Goal: Task Accomplishment & Management: Complete application form

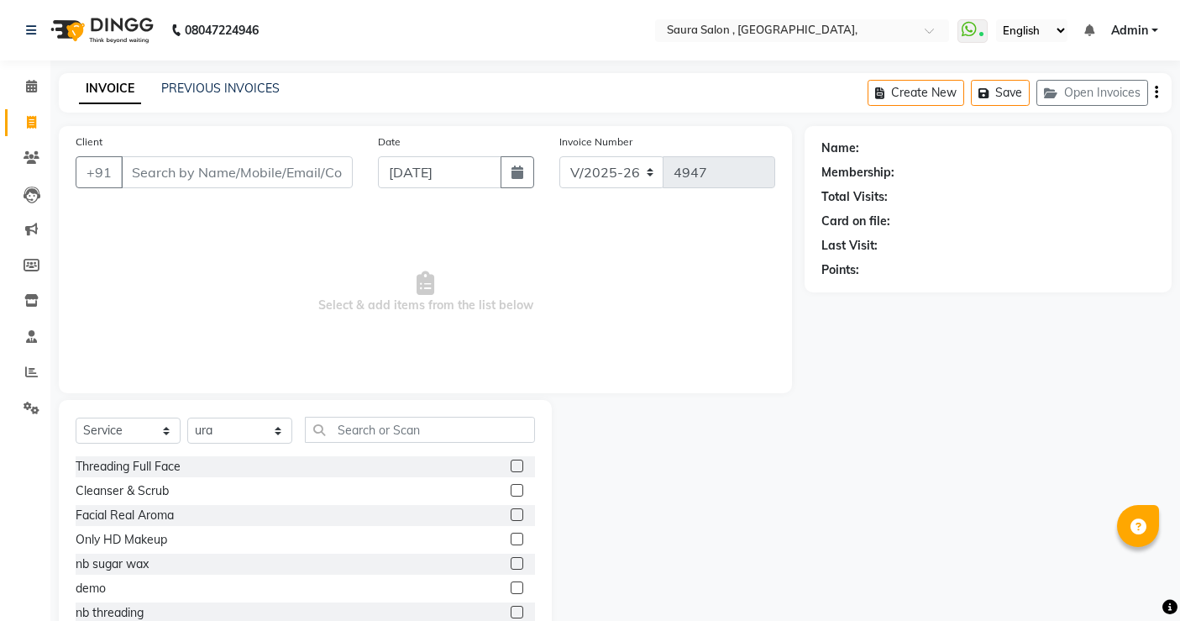
select select "6963"
select select "service"
select select "57428"
click at [219, 89] on link "PREVIOUS INVOICES" at bounding box center [220, 88] width 118 height 15
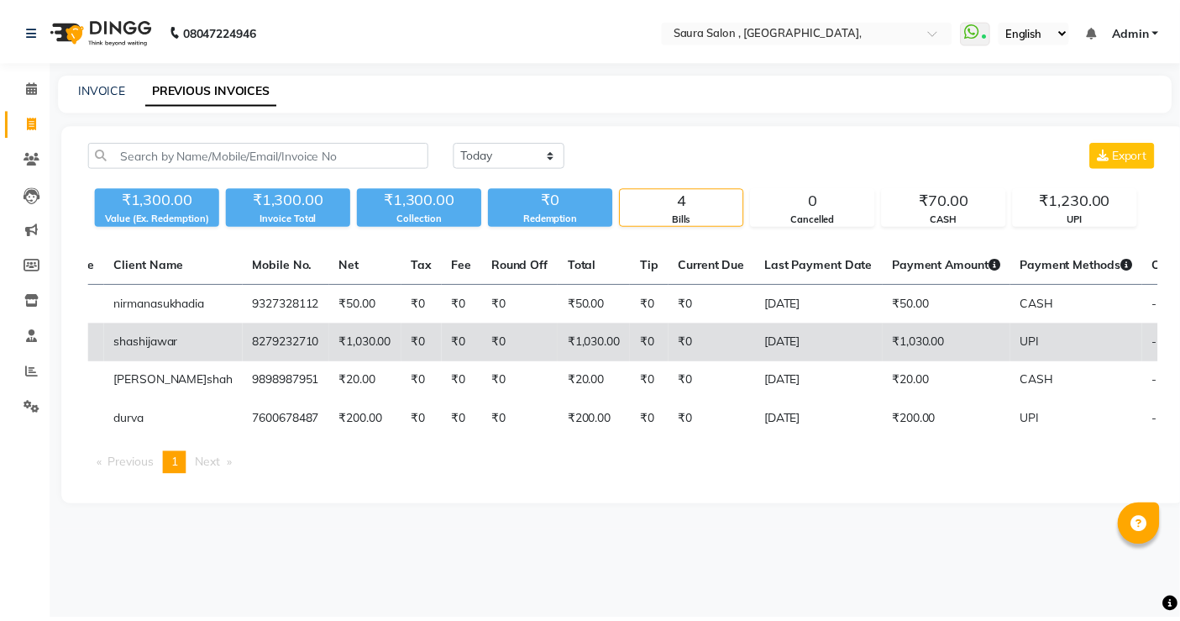
scroll to position [0, 181]
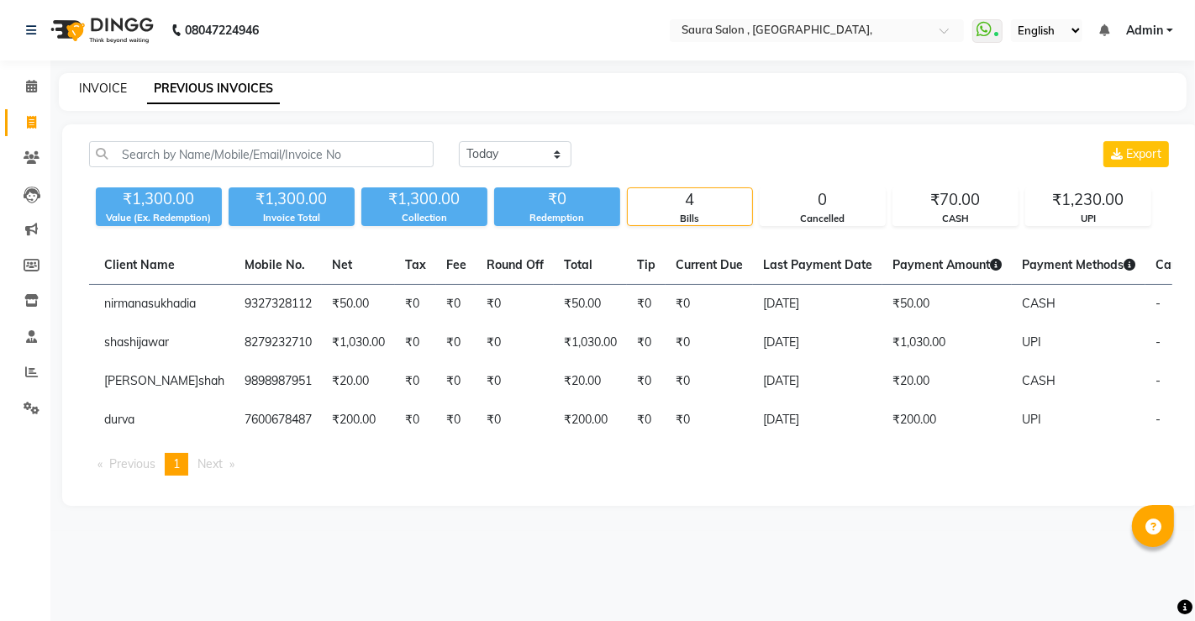
click at [85, 92] on link "INVOICE" at bounding box center [103, 88] width 48 height 15
select select "service"
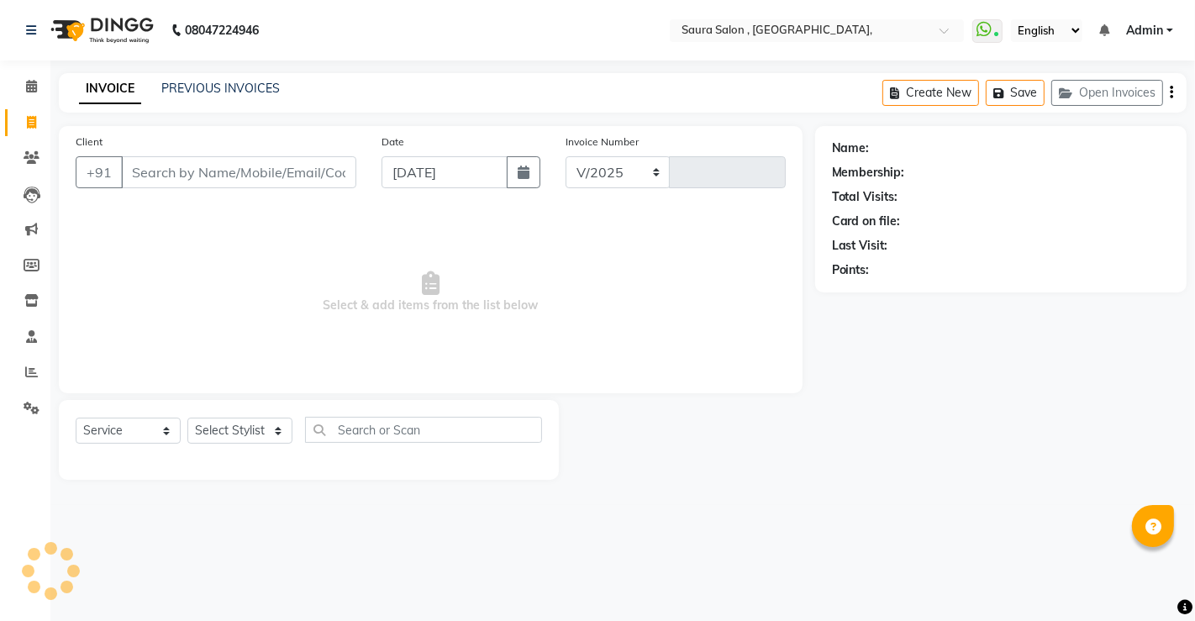
select select "6963"
type input "4947"
select select "57428"
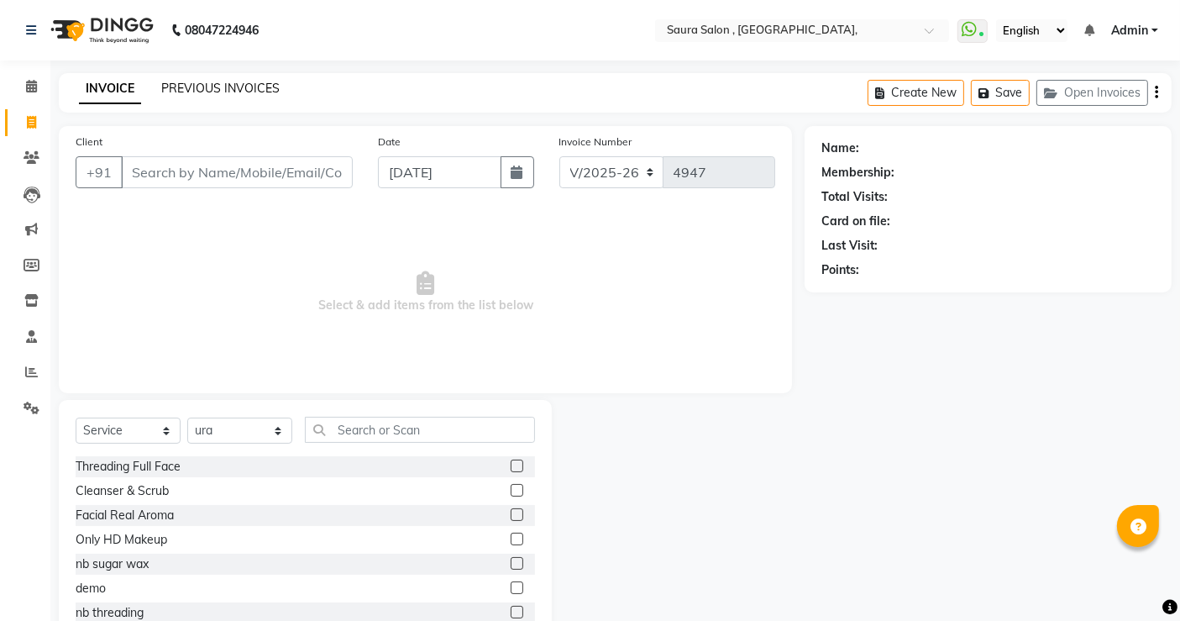
click at [242, 92] on link "PREVIOUS INVOICES" at bounding box center [220, 88] width 118 height 15
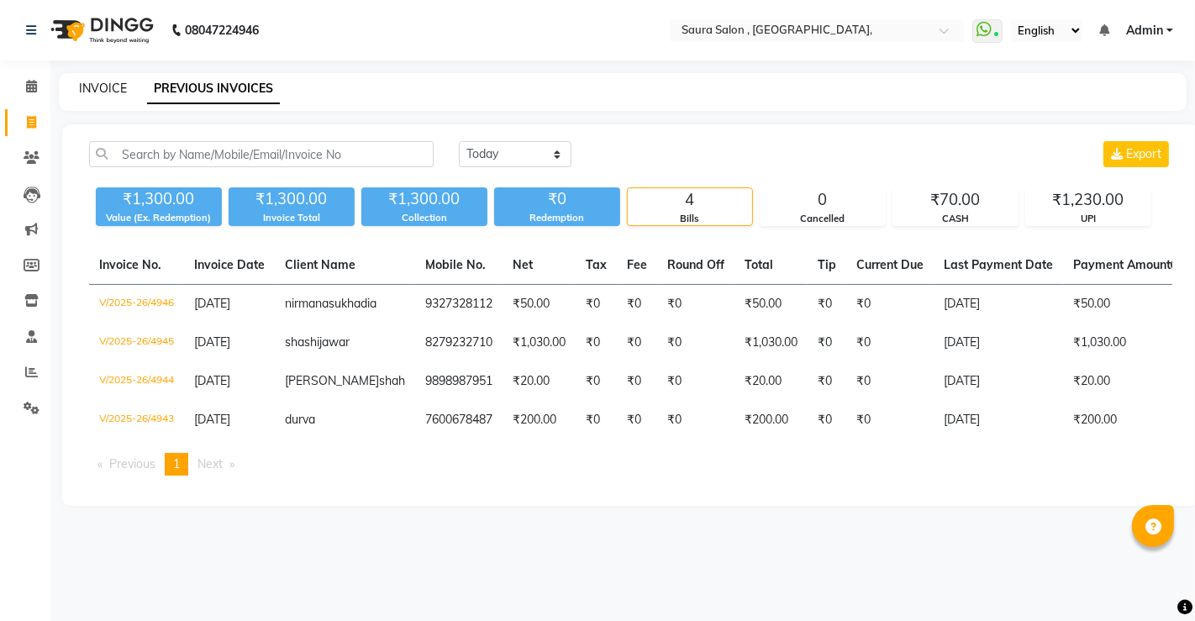
click at [97, 91] on link "INVOICE" at bounding box center [103, 88] width 48 height 15
select select "service"
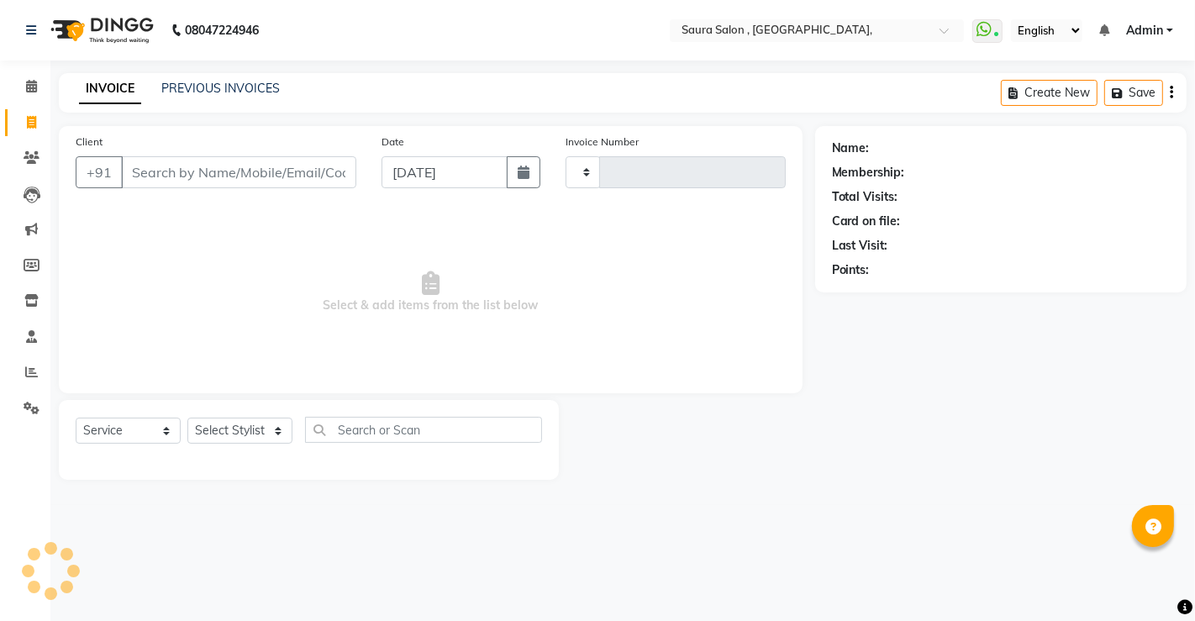
type input "4947"
select select "6963"
click at [154, 178] on input "Client" at bounding box center [238, 172] width 235 height 32
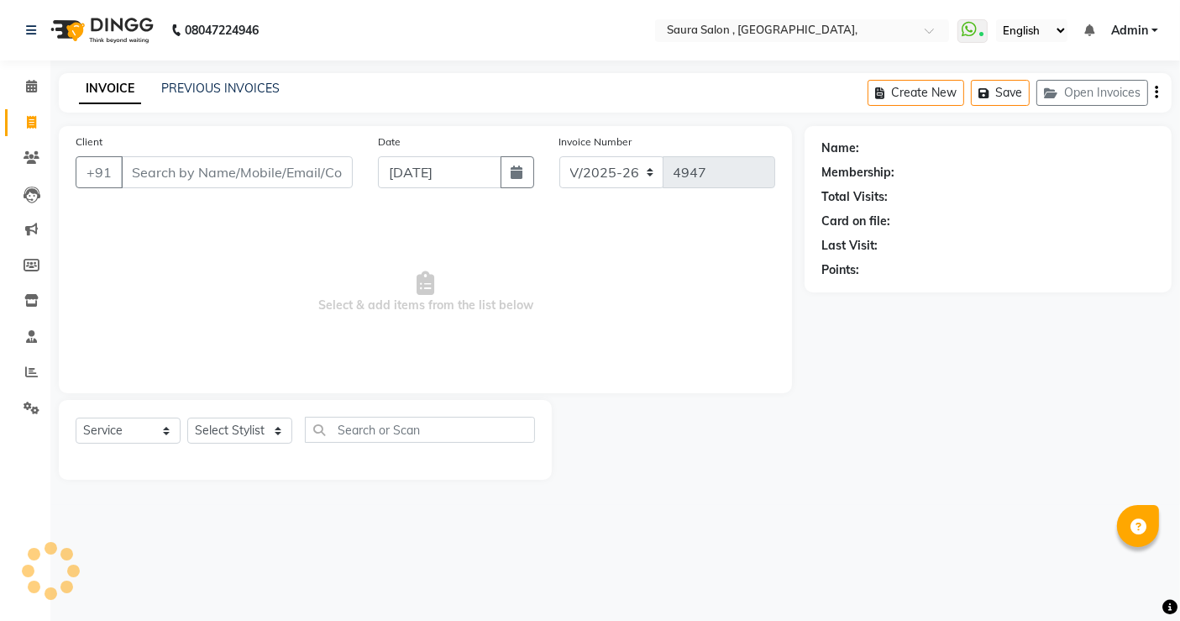
select select "57428"
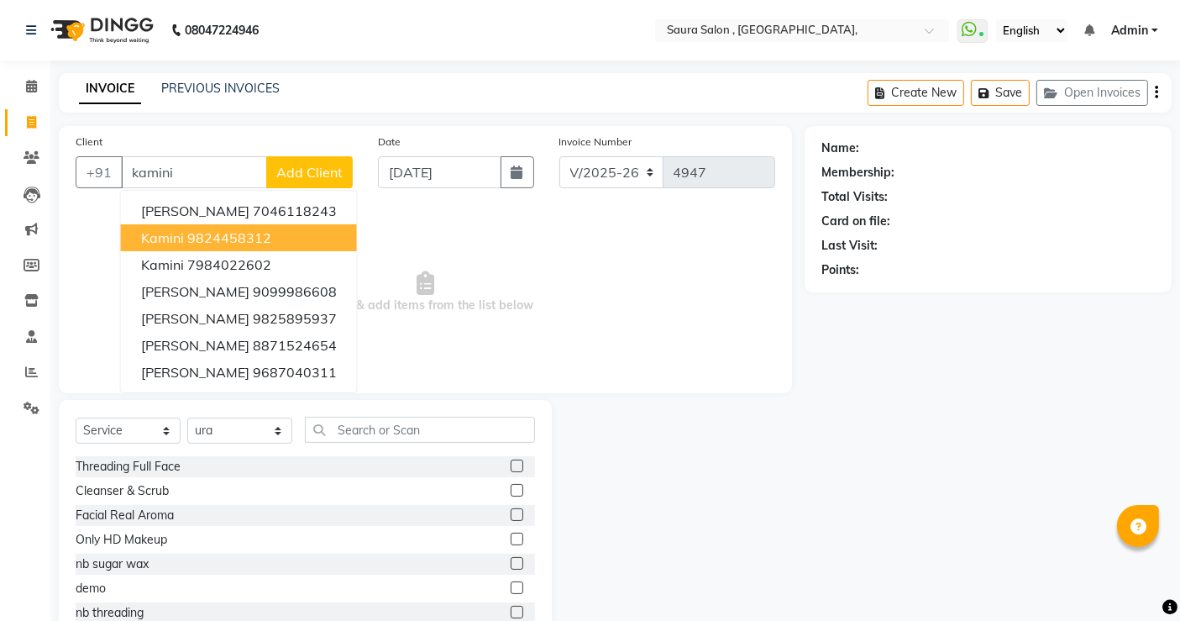
click at [244, 239] on ngb-highlight "9824458312" at bounding box center [229, 237] width 84 height 17
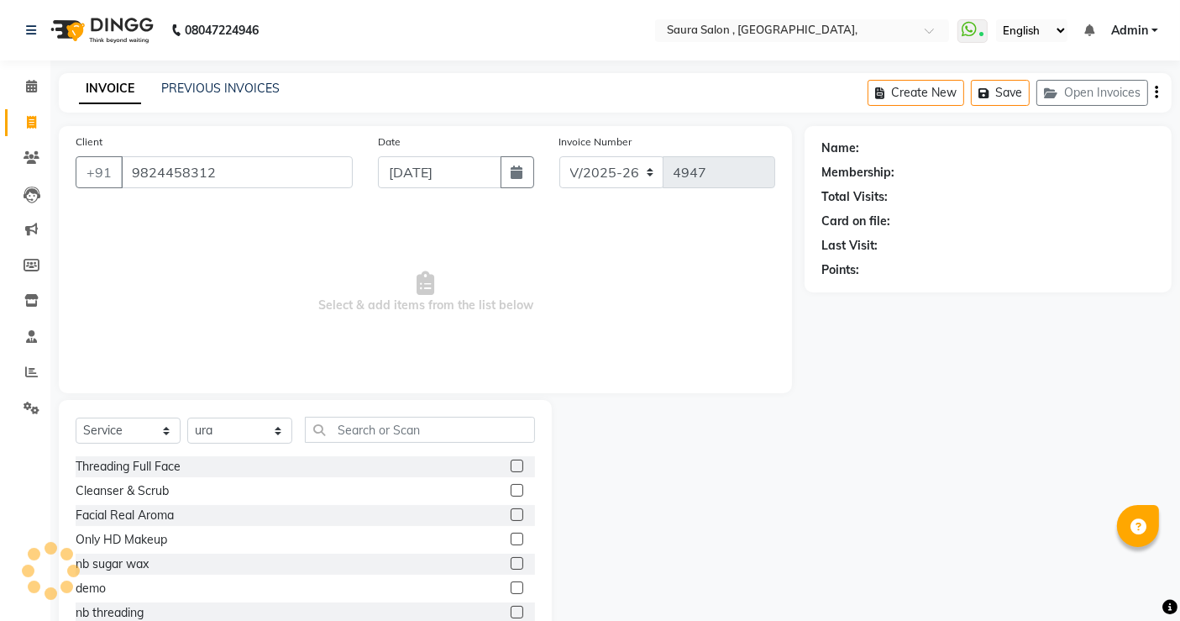
type input "9824458312"
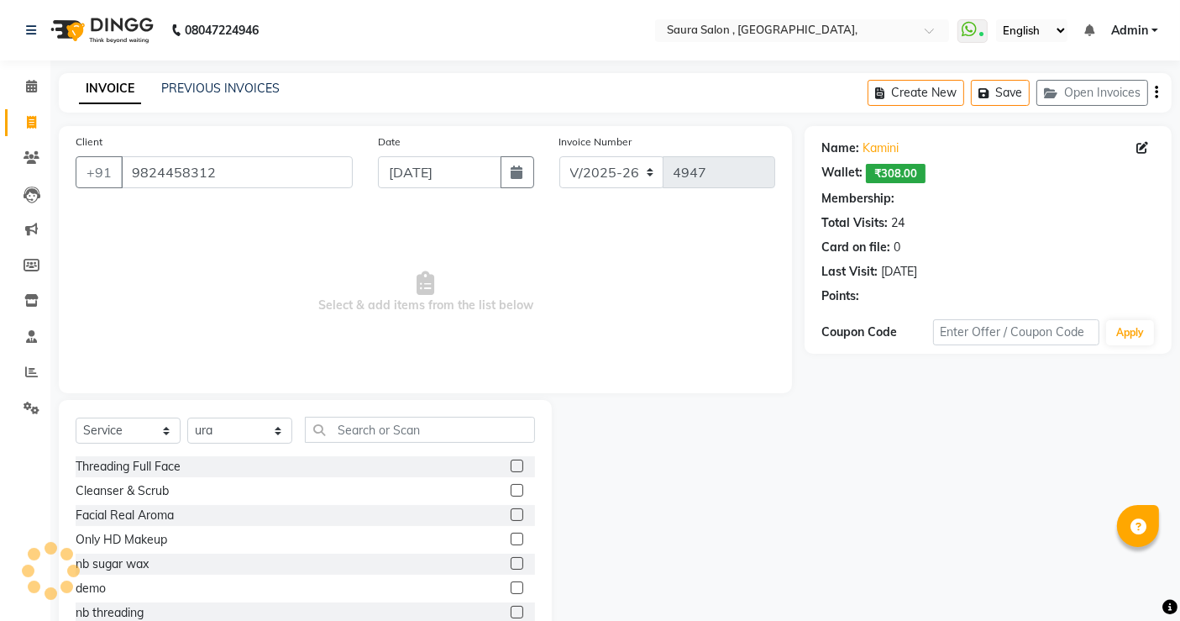
select select "1: Object"
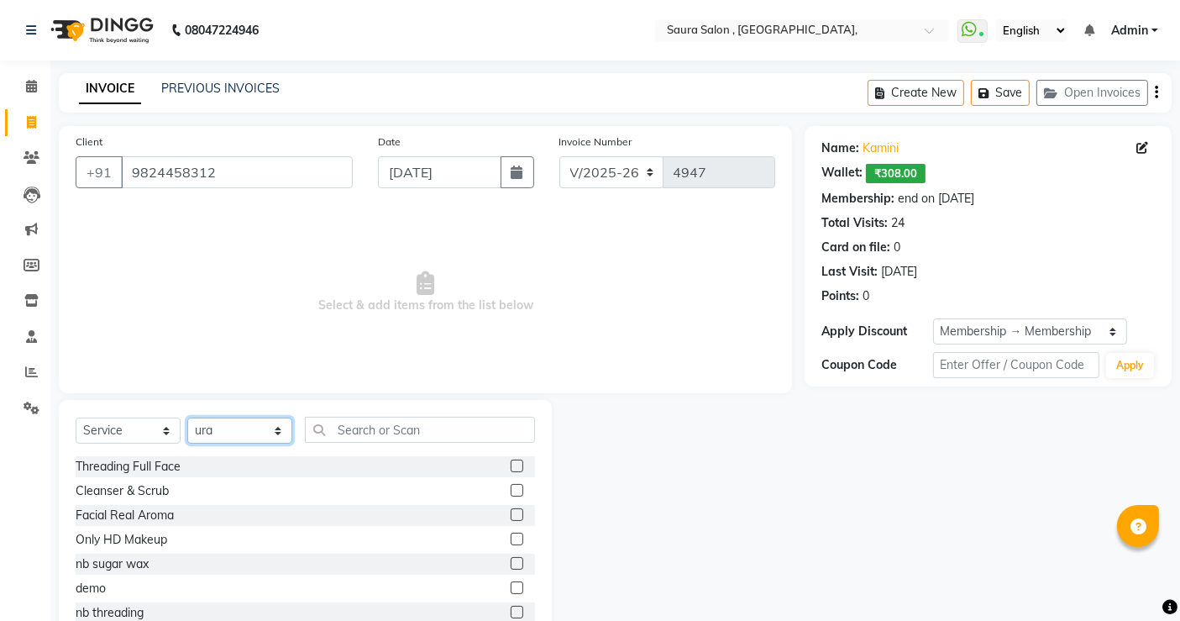
drag, startPoint x: 243, startPoint y: 438, endPoint x: 234, endPoint y: 270, distance: 168.3
click at [234, 270] on div "Client [PHONE_NUMBER] Date [DATE] Invoice Number V/2025 V/[PHONE_NUMBER] Select…" at bounding box center [425, 387] width 759 height 522
select select "56840"
click at [187, 417] on select "Select Stylist archana asha [PERSON_NAME] deepika [PERSON_NAME] [PERSON_NAME] […" at bounding box center [239, 430] width 105 height 26
click at [359, 428] on input "text" at bounding box center [420, 430] width 230 height 26
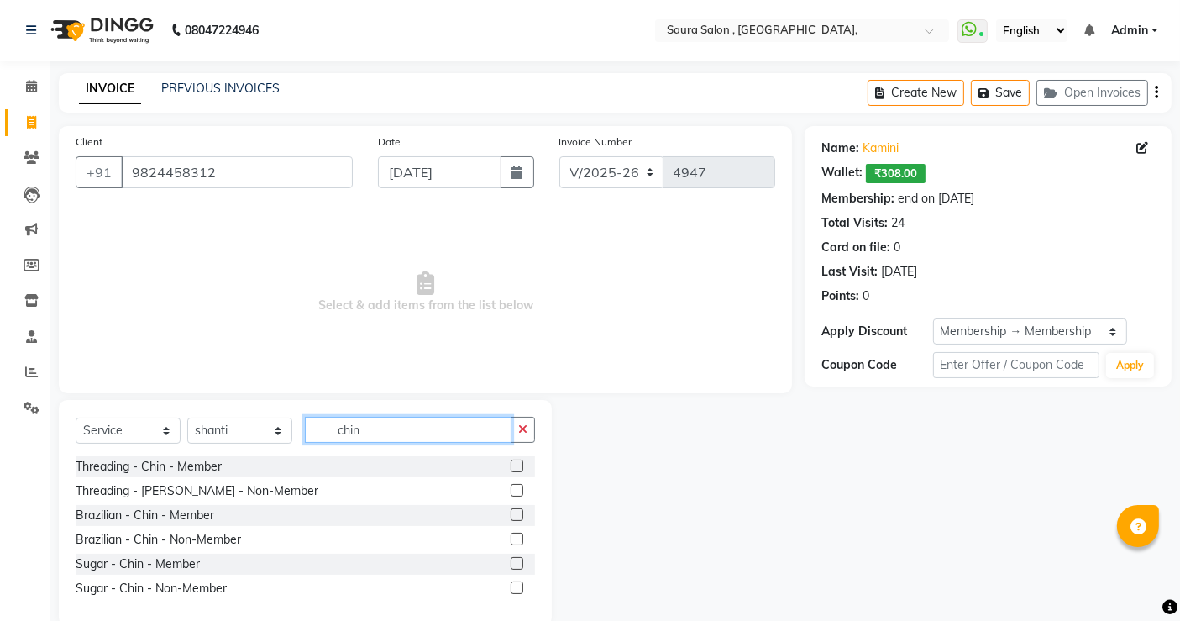
type input "chin"
click at [517, 465] on label at bounding box center [517, 465] width 13 height 13
click at [517, 465] on input "checkbox" at bounding box center [516, 466] width 11 height 11
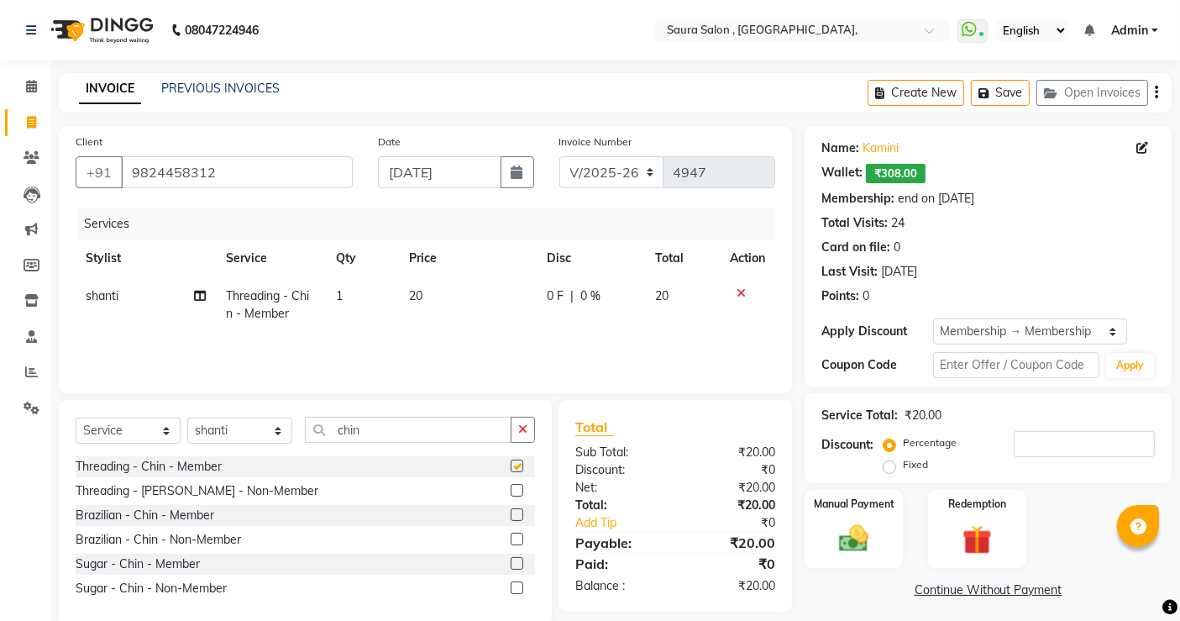
checkbox input "false"
click at [376, 433] on input "chin" at bounding box center [408, 430] width 207 height 26
type input "c"
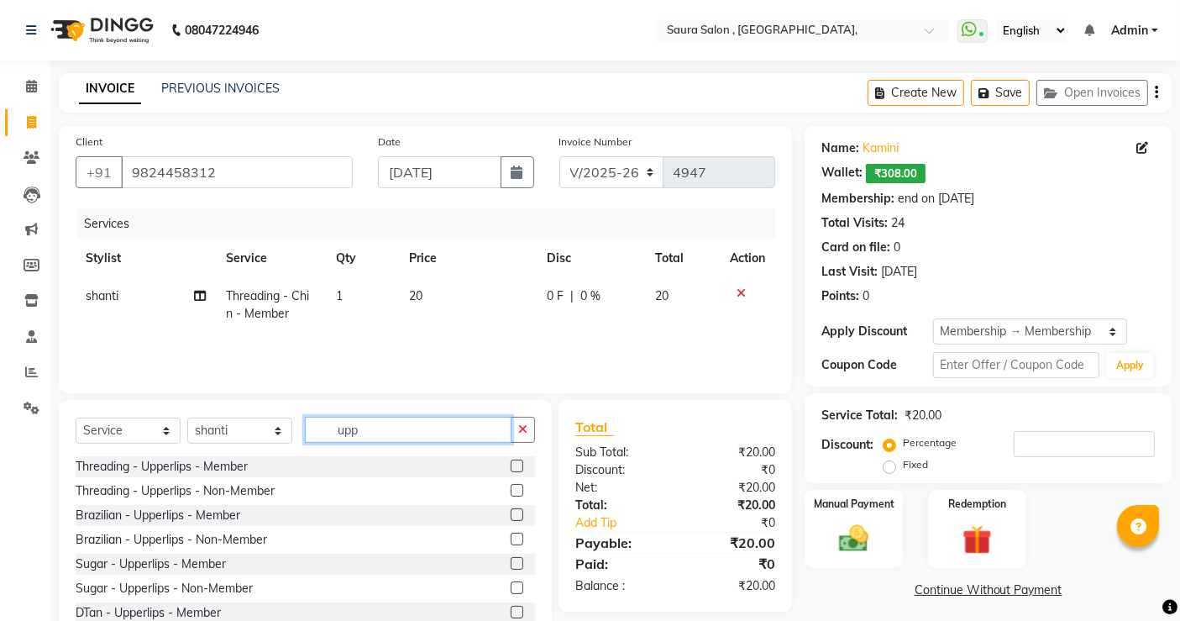
type input "upp"
click at [511, 465] on label at bounding box center [517, 465] width 13 height 13
click at [511, 465] on input "checkbox" at bounding box center [516, 466] width 11 height 11
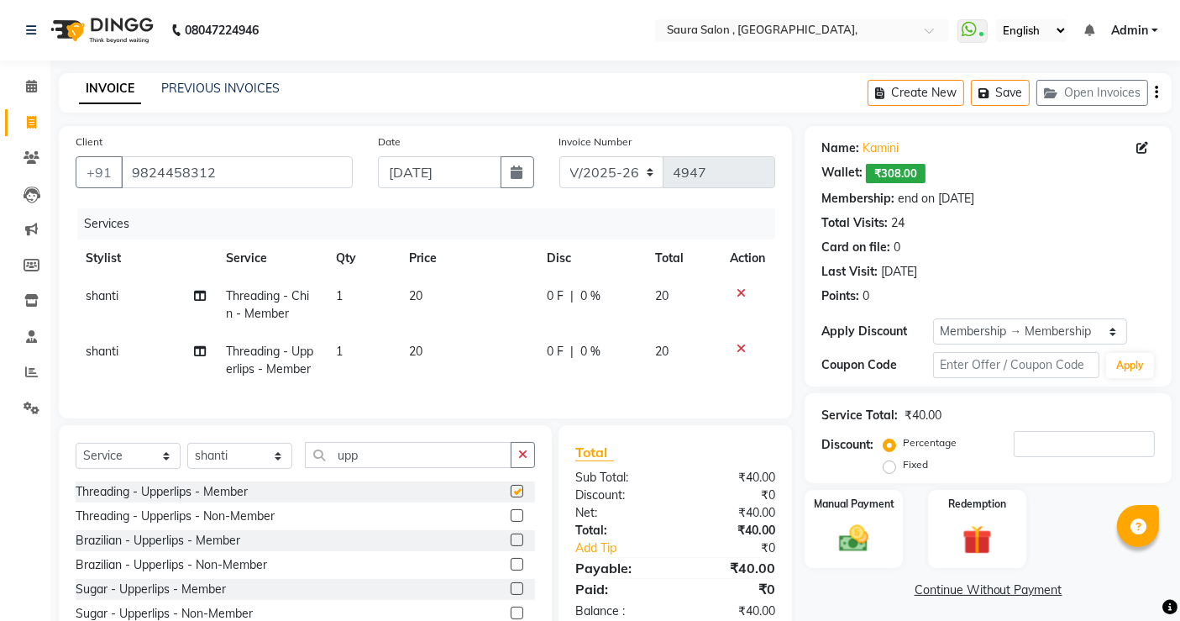
checkbox input "false"
drag, startPoint x: 786, startPoint y: 412, endPoint x: 1056, endPoint y: 545, distance: 300.9
click at [1056, 545] on div "Manual Payment Redemption" at bounding box center [988, 529] width 392 height 79
click at [855, 528] on img at bounding box center [854, 538] width 50 height 35
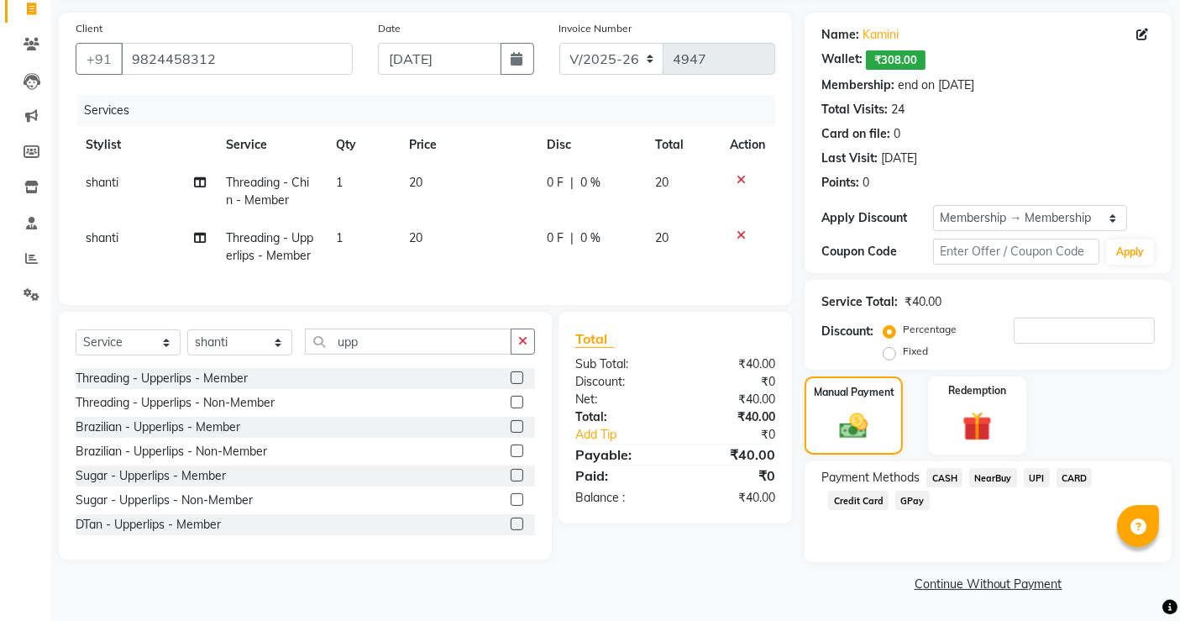
click at [947, 474] on span "CASH" at bounding box center [945, 477] width 36 height 19
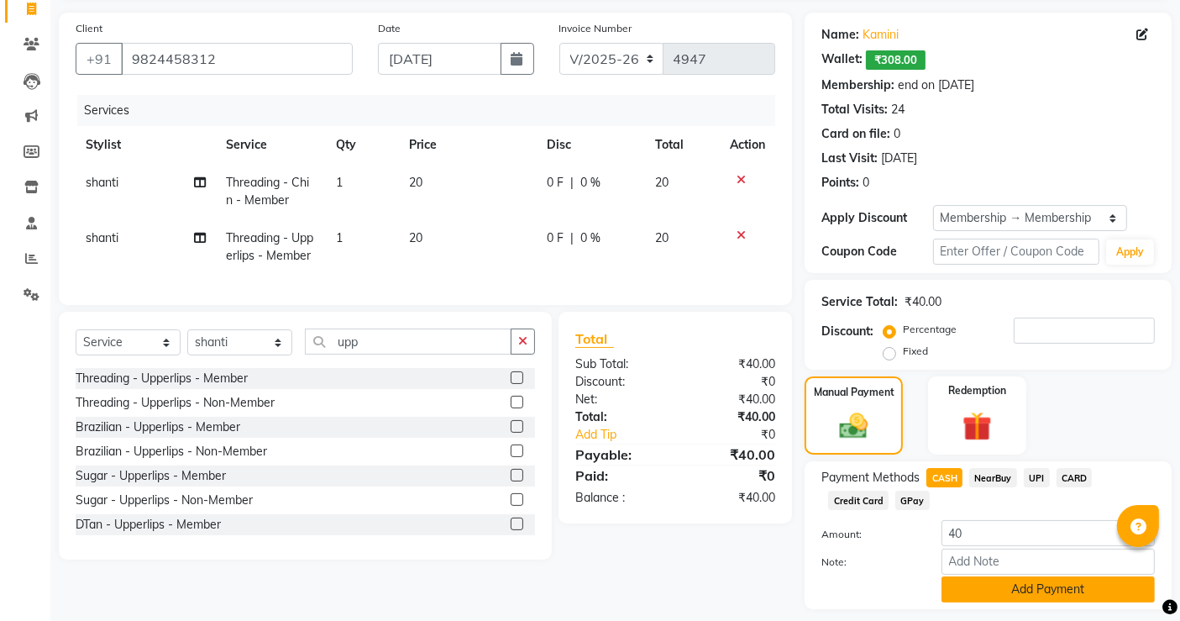
click at [1018, 591] on button "Add Payment" at bounding box center [1048, 589] width 213 height 26
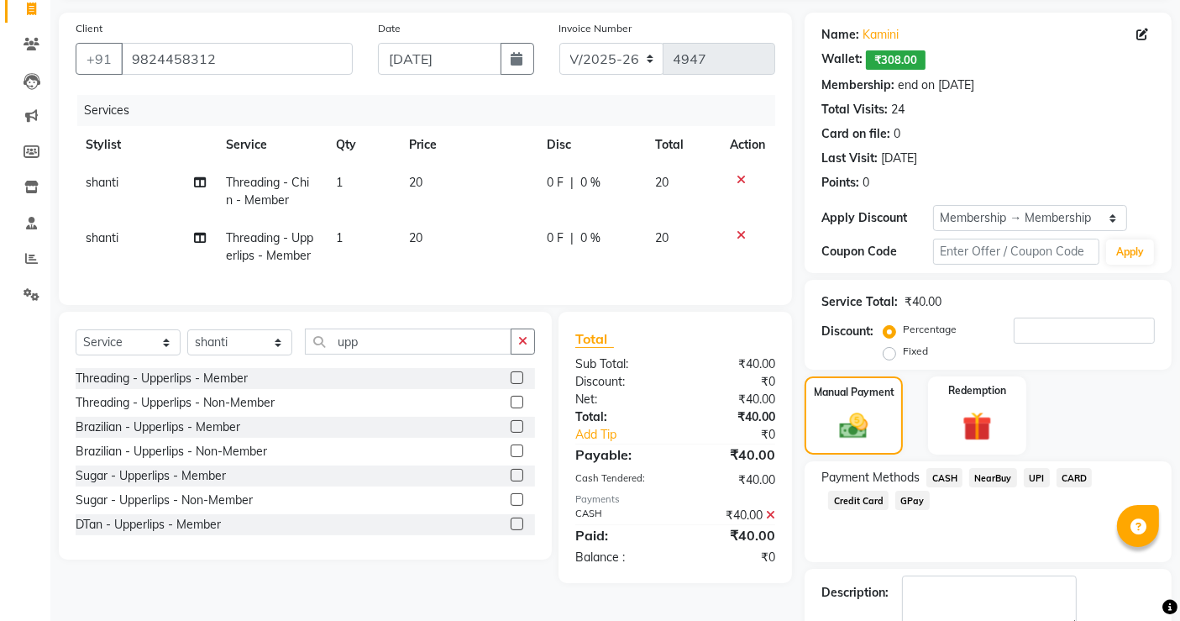
scroll to position [207, 0]
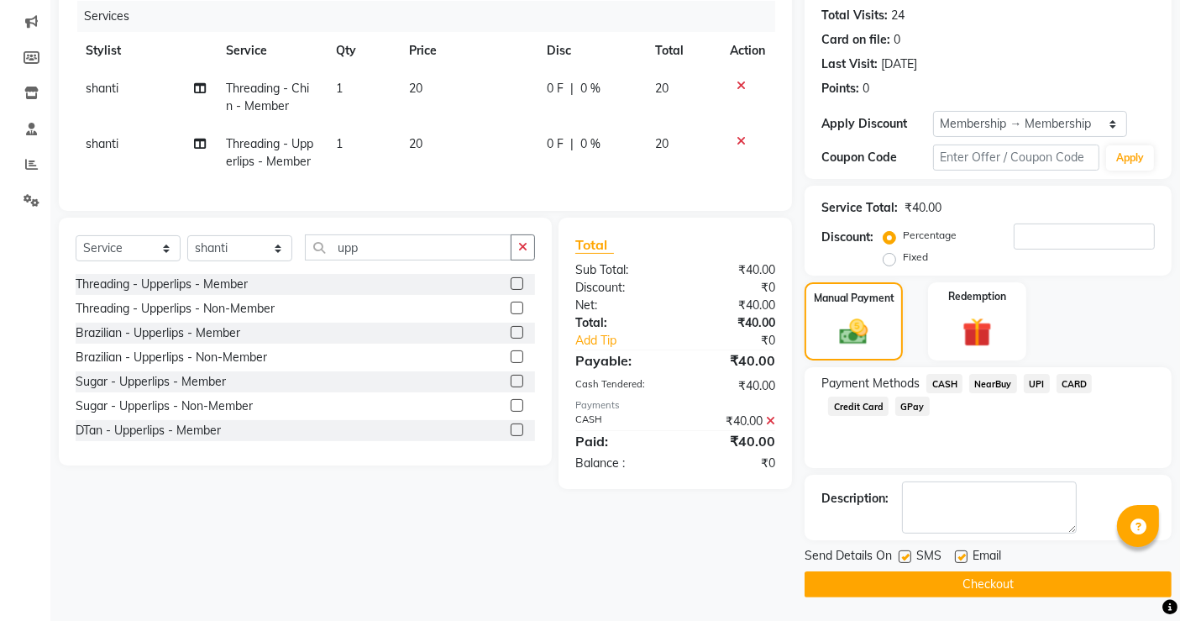
click at [1007, 586] on button "Checkout" at bounding box center [988, 584] width 367 height 26
